Goal: Complete application form

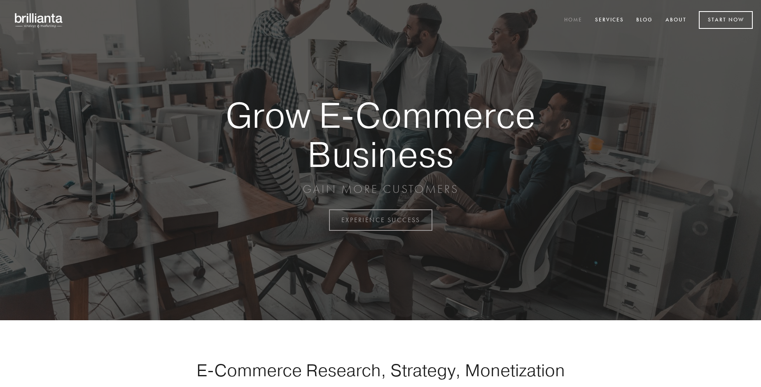
scroll to position [2160, 0]
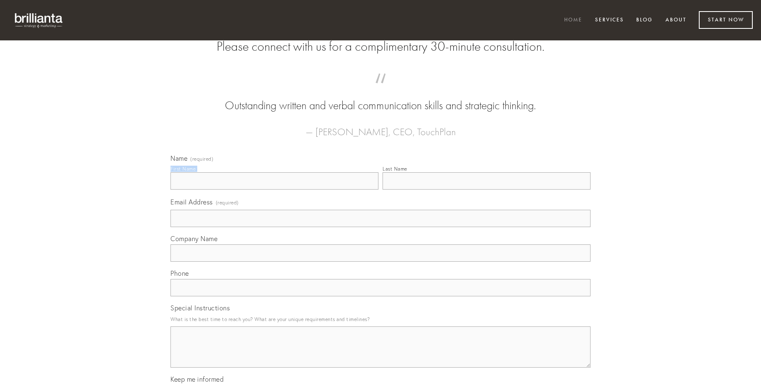
type input "[PERSON_NAME] DDS"
click at [487, 190] on input "Last Name" at bounding box center [487, 180] width 208 height 17
type input "[PERSON_NAME] DDS"
click at [381, 227] on input "Email Address (required)" at bounding box center [381, 218] width 420 height 17
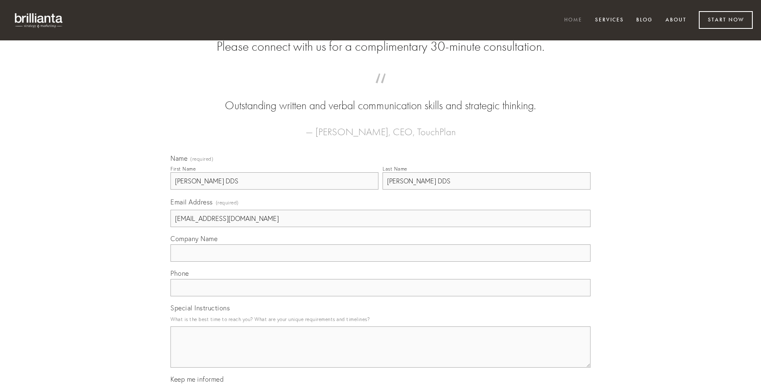
type input "[EMAIL_ADDRESS][DOMAIN_NAME]"
click at [381, 262] on input "Company Name" at bounding box center [381, 252] width 420 height 17
type input "censura"
click at [381, 296] on input "text" at bounding box center [381, 287] width 420 height 17
click at [381, 354] on textarea "Special Instructions" at bounding box center [381, 346] width 420 height 41
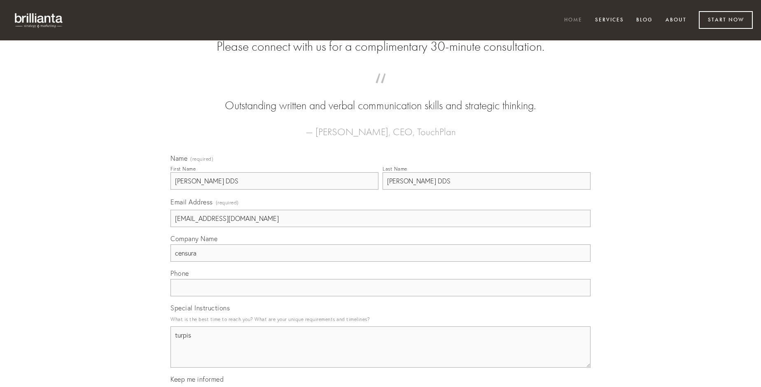
type textarea "turpis"
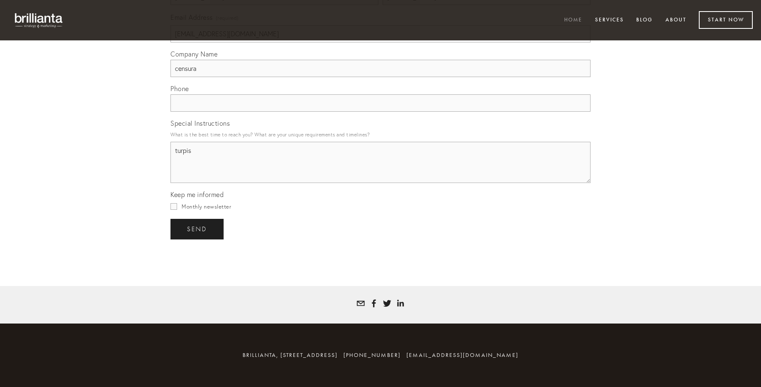
click at [198, 229] on span "send" at bounding box center [197, 228] width 20 height 7
